Goal: Information Seeking & Learning: Learn about a topic

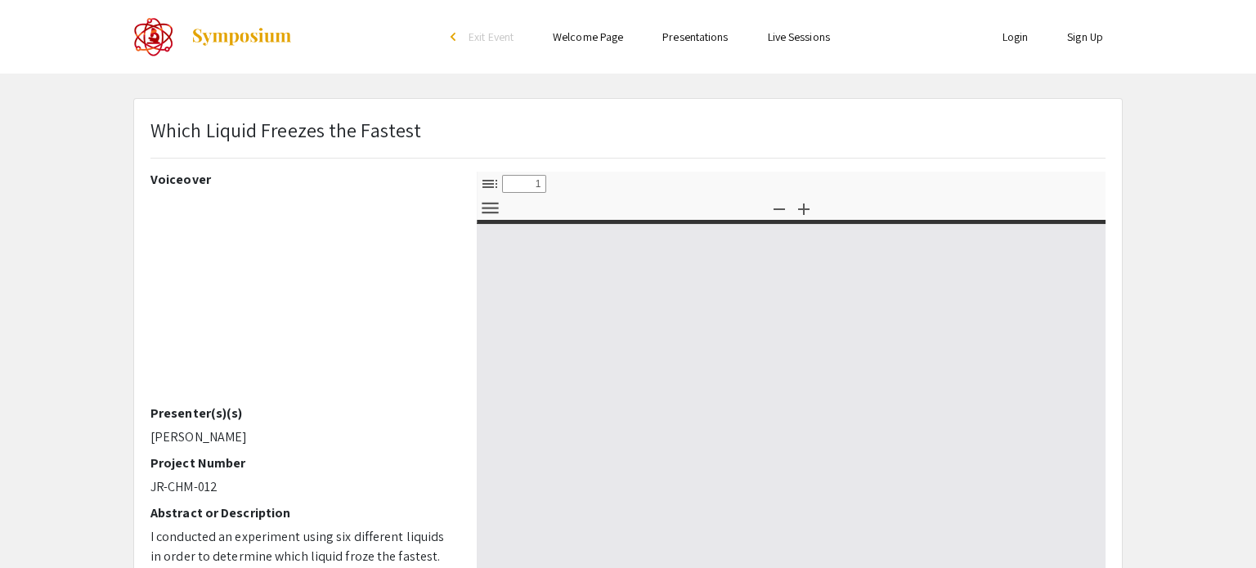
select select "custom"
type input "0"
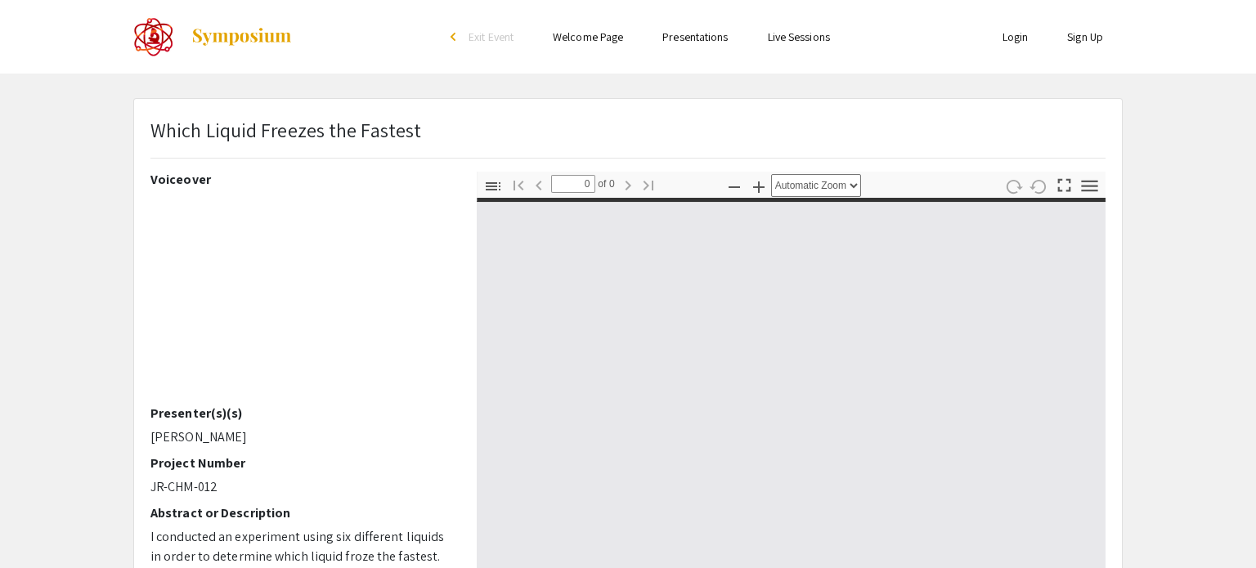
select select "custom"
type input "1"
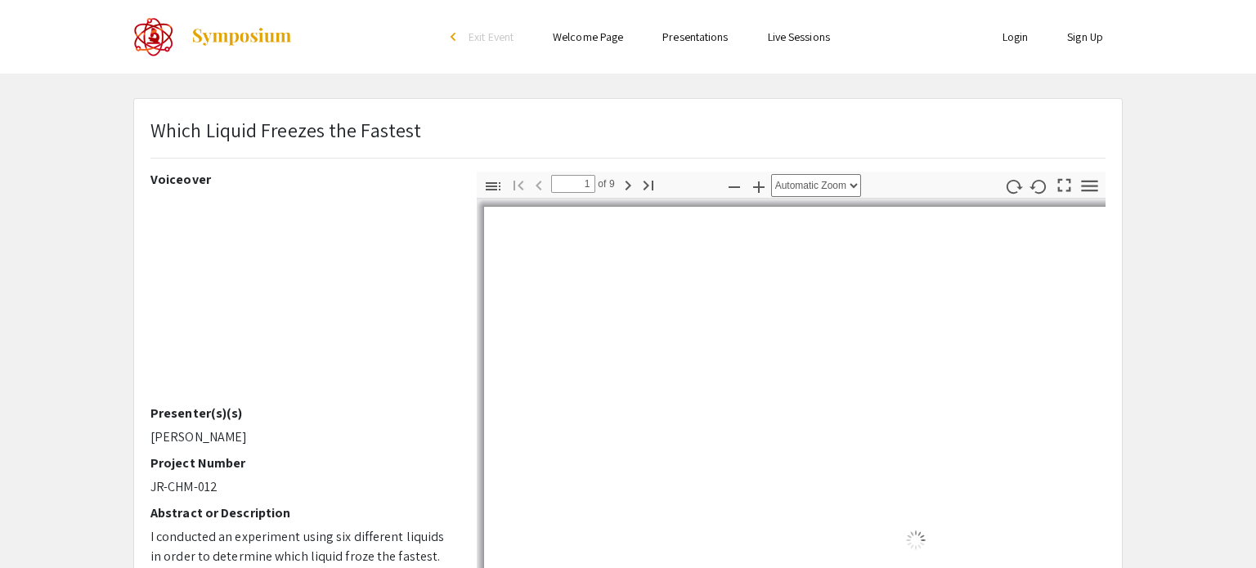
select select "auto"
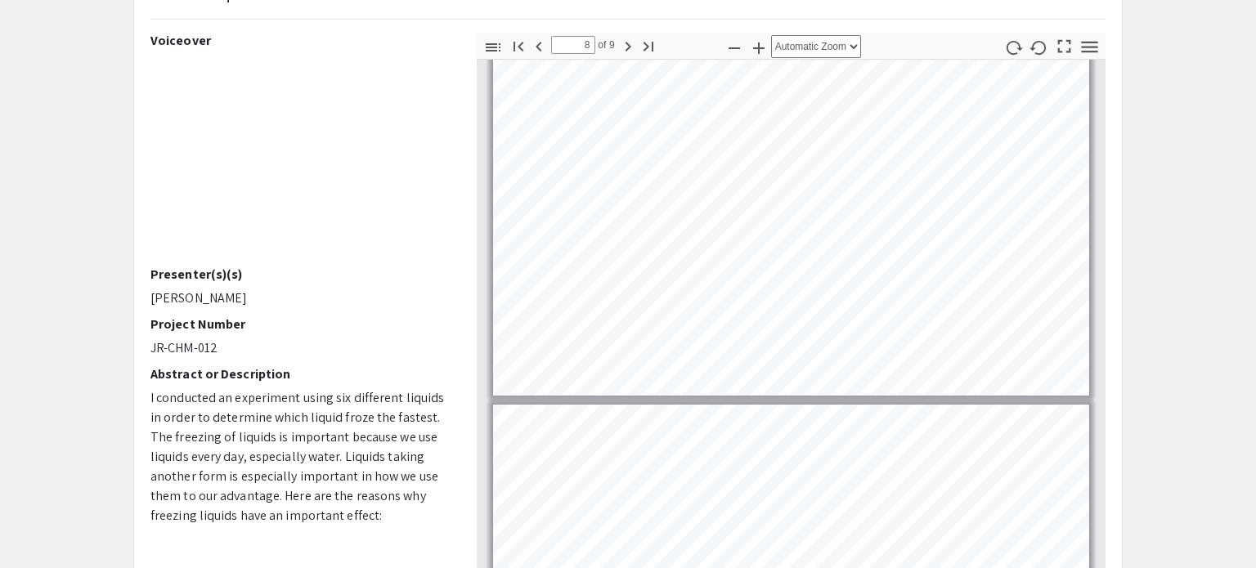
scroll to position [3422, 0]
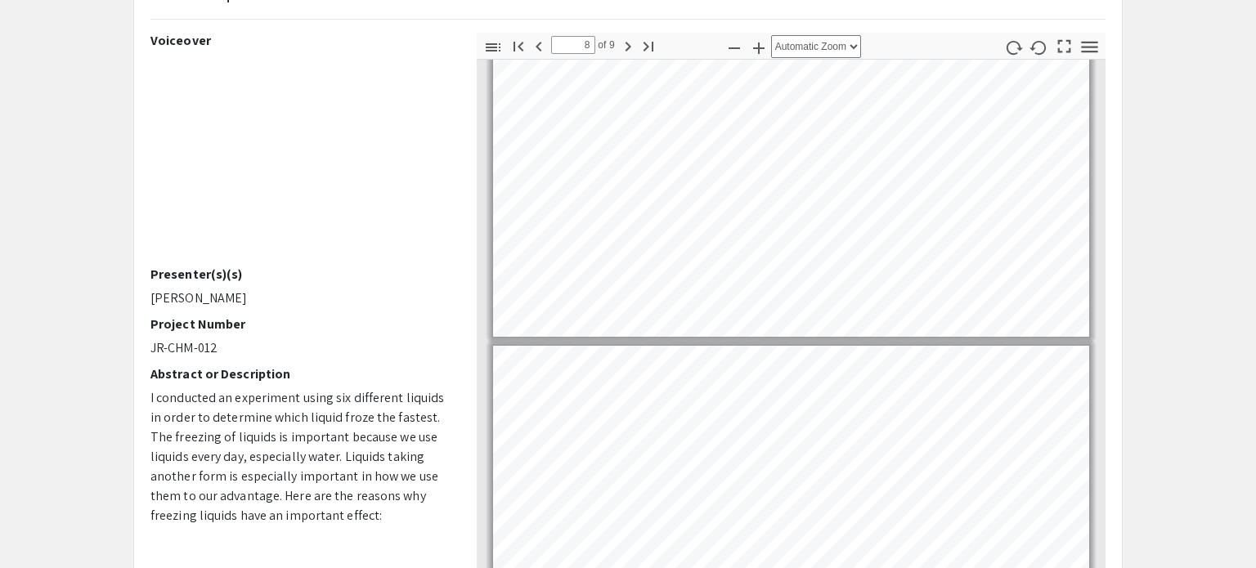
type input "9"
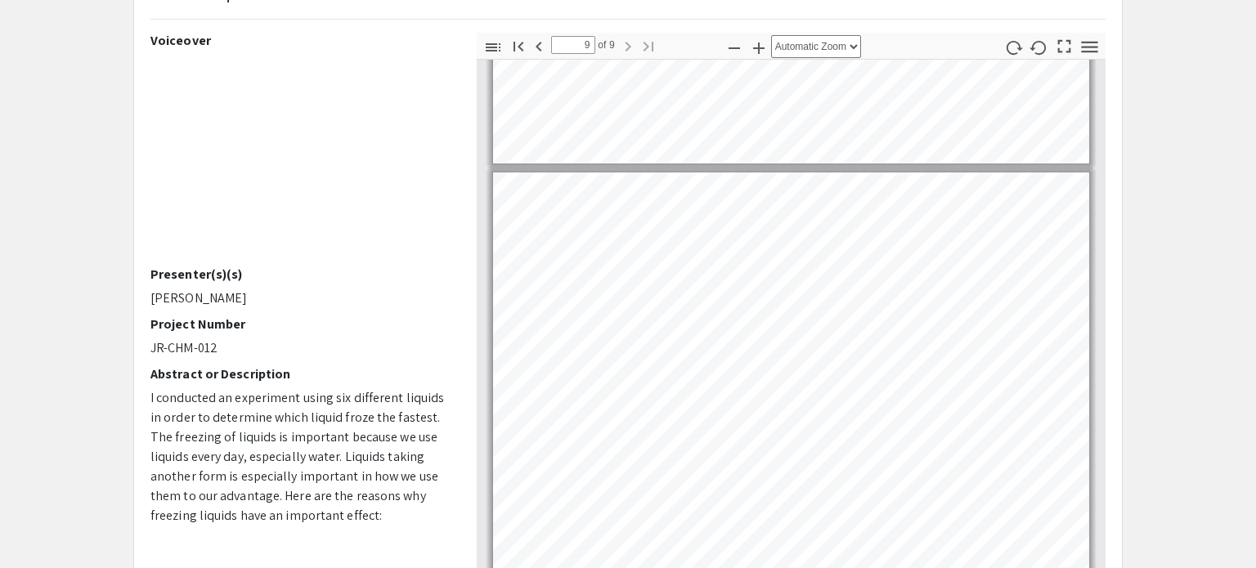
scroll to position [3682, 0]
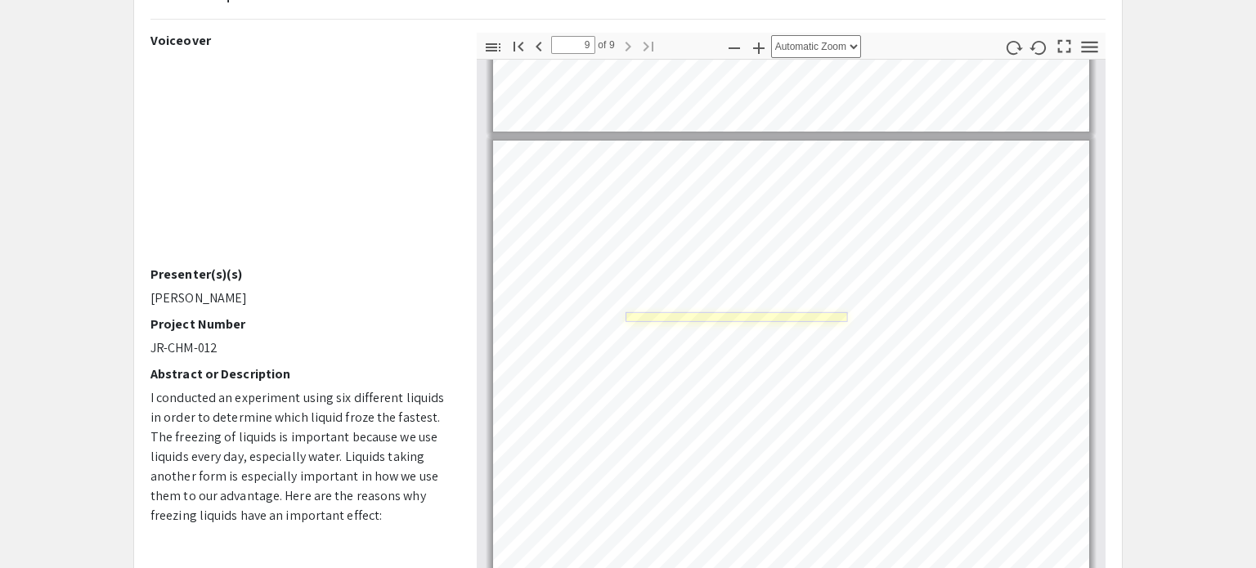
click at [758, 312] on link "Page 9" at bounding box center [737, 317] width 222 height 10
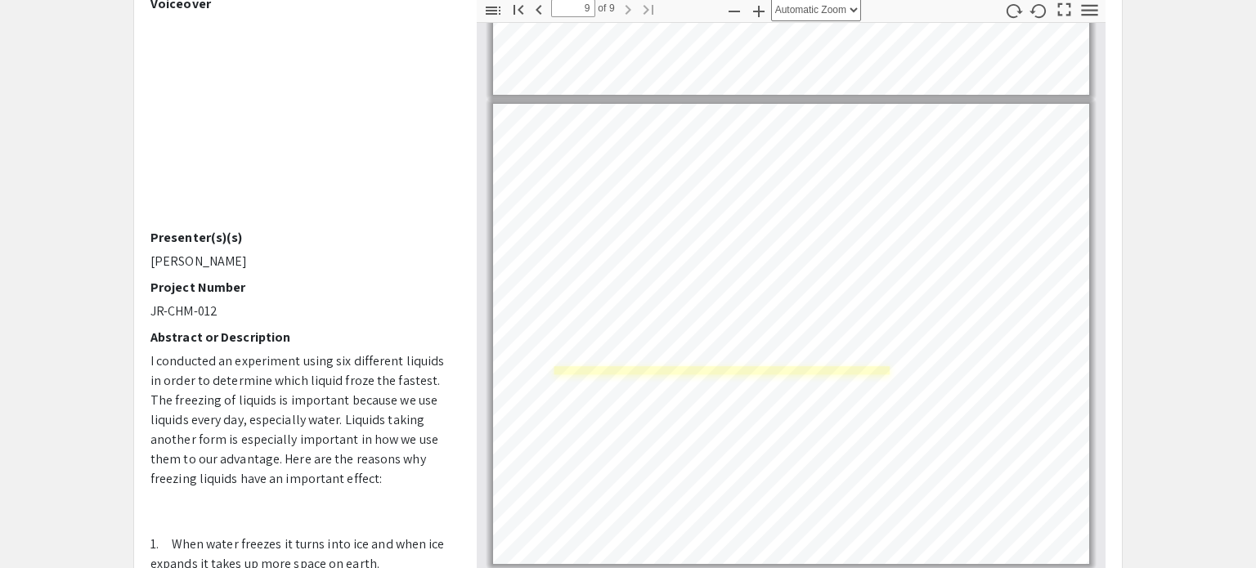
scroll to position [173, 0]
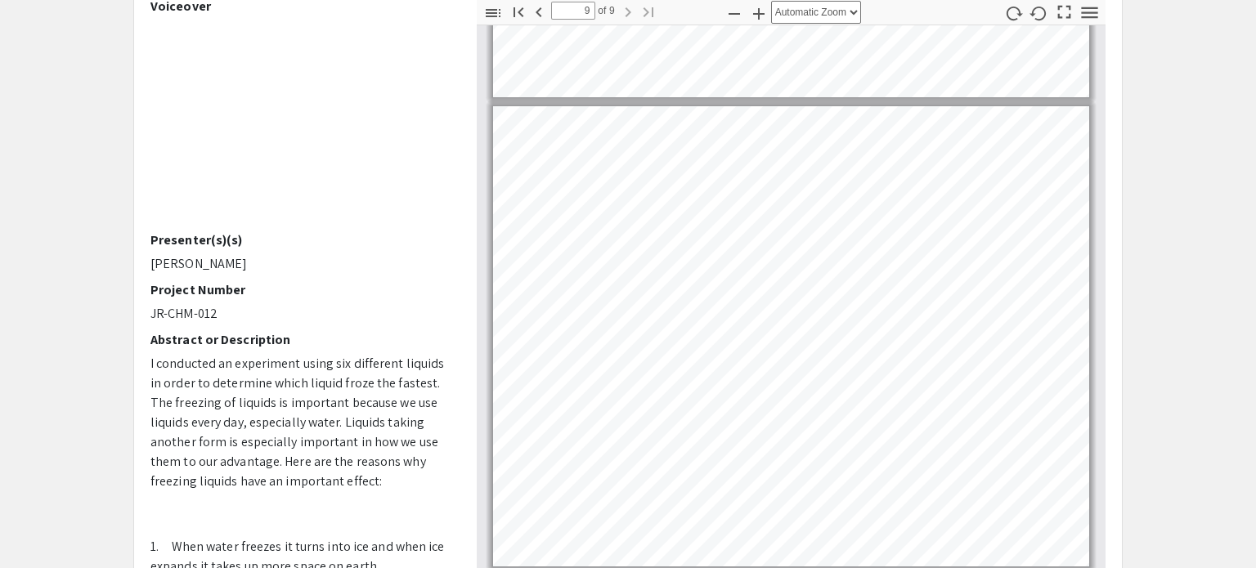
click at [1084, 26] on div "Toggle Sidebar Find Go to First Page Previous 9 of 9 Next Go to Last Page Zoom …" at bounding box center [791, 284] width 629 height 572
click at [1060, 7] on icon "button" at bounding box center [1064, 12] width 13 height 13
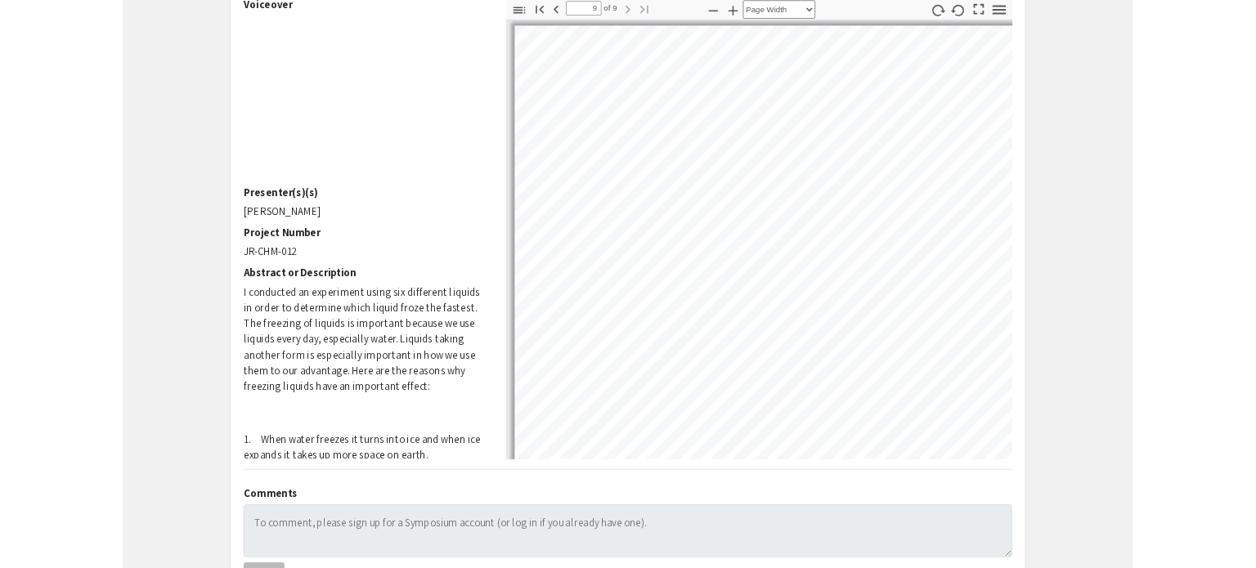
scroll to position [803, 0]
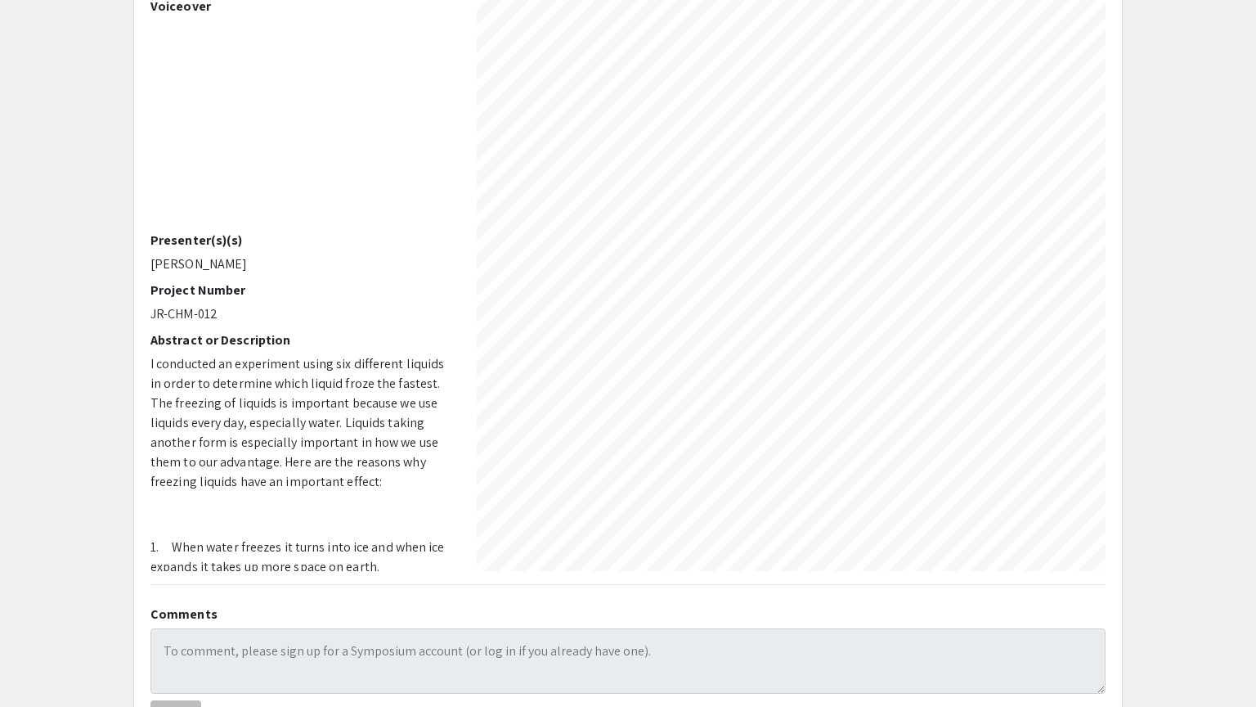
select select "auto"
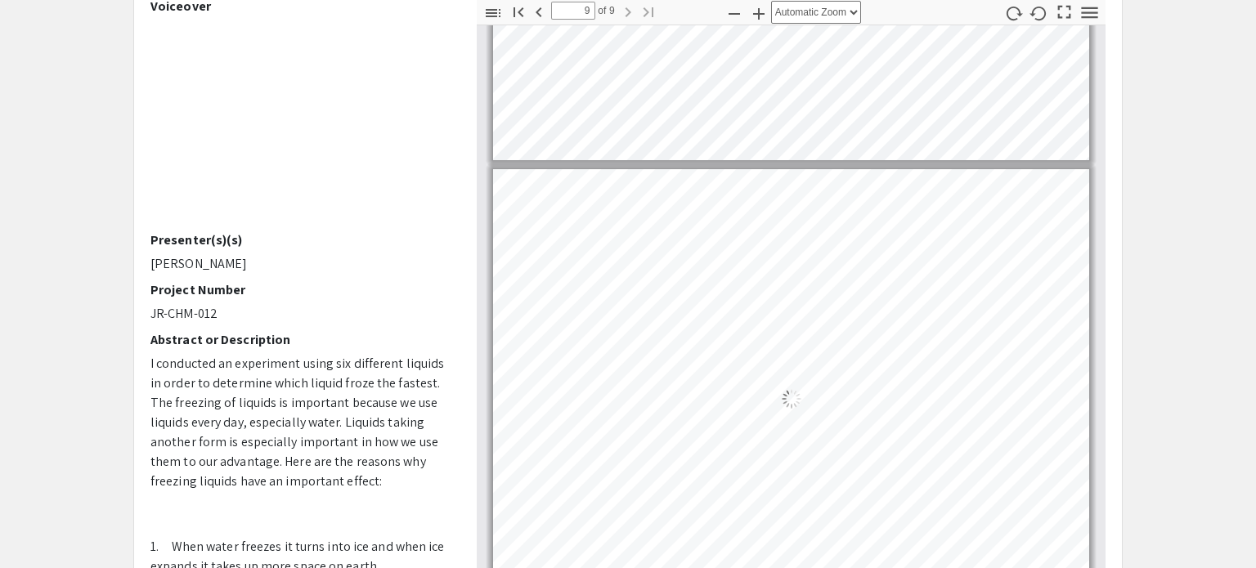
scroll to position [3682, 0]
